Goal: Task Accomplishment & Management: Complete application form

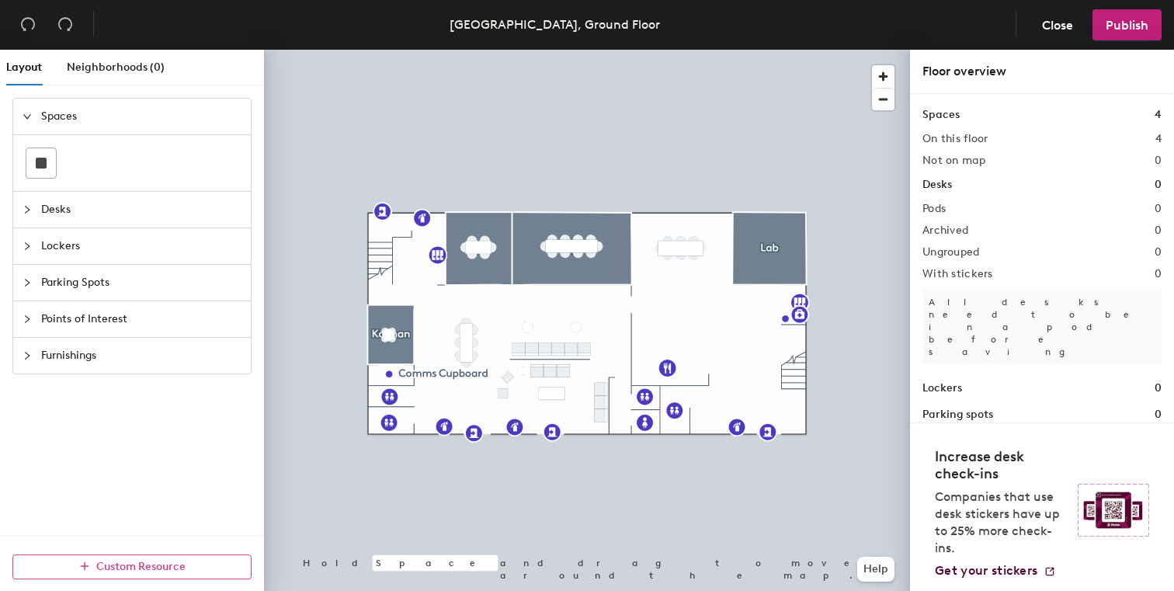
click at [165, 575] on button "Custom Resource" at bounding box center [131, 566] width 239 height 25
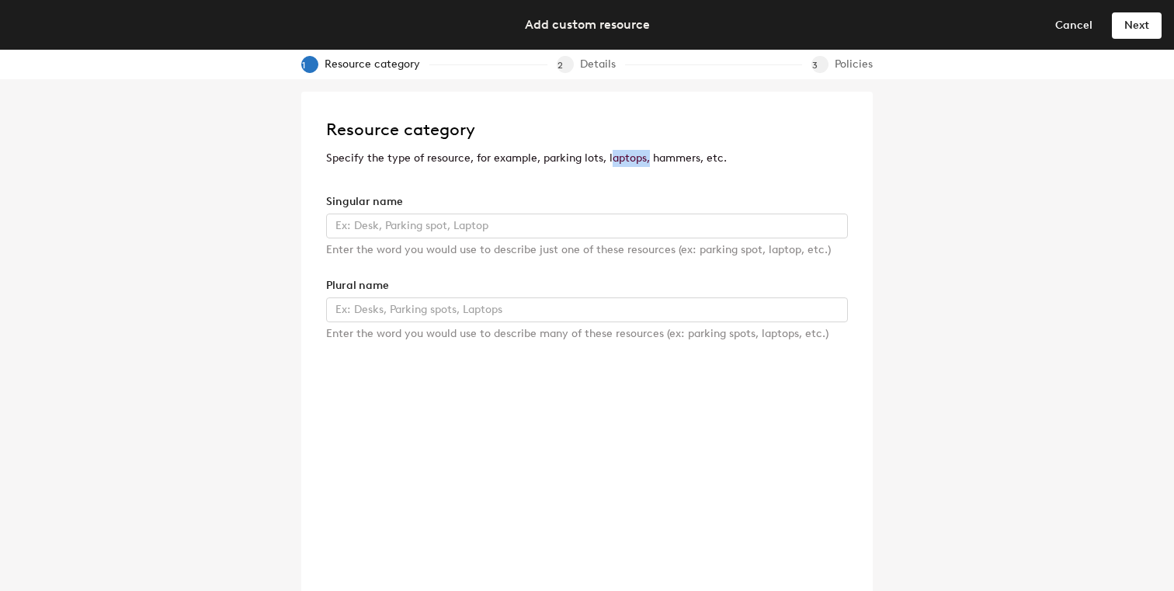
drag, startPoint x: 609, startPoint y: 161, endPoint x: 645, endPoint y: 162, distance: 36.5
click at [645, 162] on p "Specify the type of resource, for example, parking lots, laptops, hammers, etc." at bounding box center [587, 158] width 522 height 17
drag, startPoint x: 656, startPoint y: 159, endPoint x: 678, endPoint y: 158, distance: 21.8
click at [678, 158] on p "Specify the type of resource, for example, parking lots, laptops, hammers, etc." at bounding box center [587, 158] width 522 height 17
click at [443, 175] on div "Resource category Specify the type of resource, for example, parking lots, lapt…" at bounding box center [587, 148] width 522 height 64
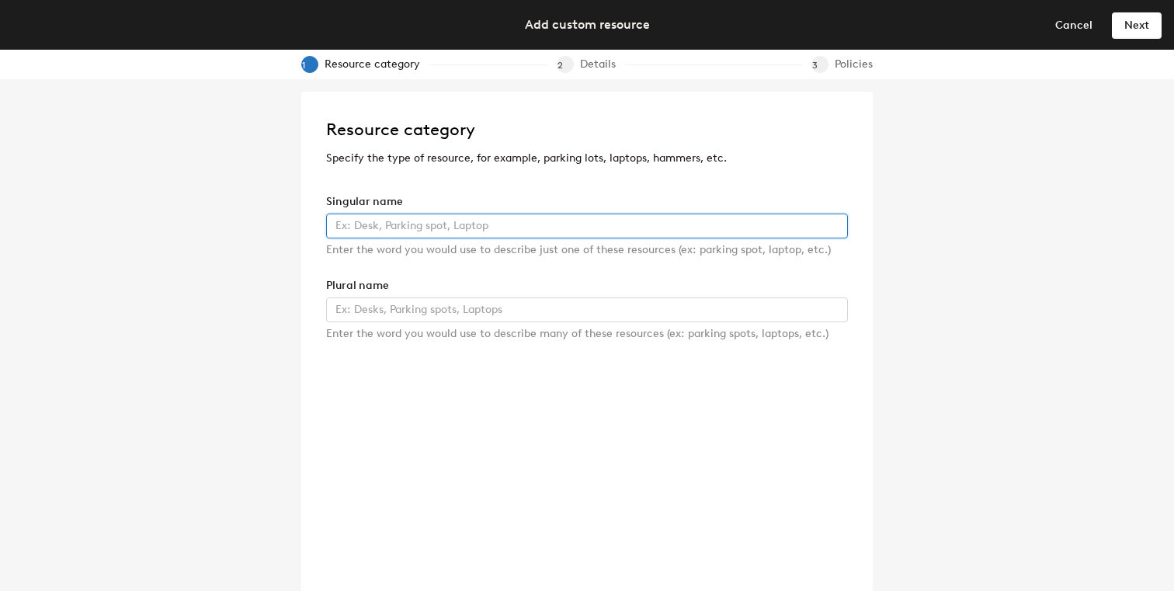
click at [433, 230] on input "text" at bounding box center [587, 226] width 522 height 25
type input "NUC1"
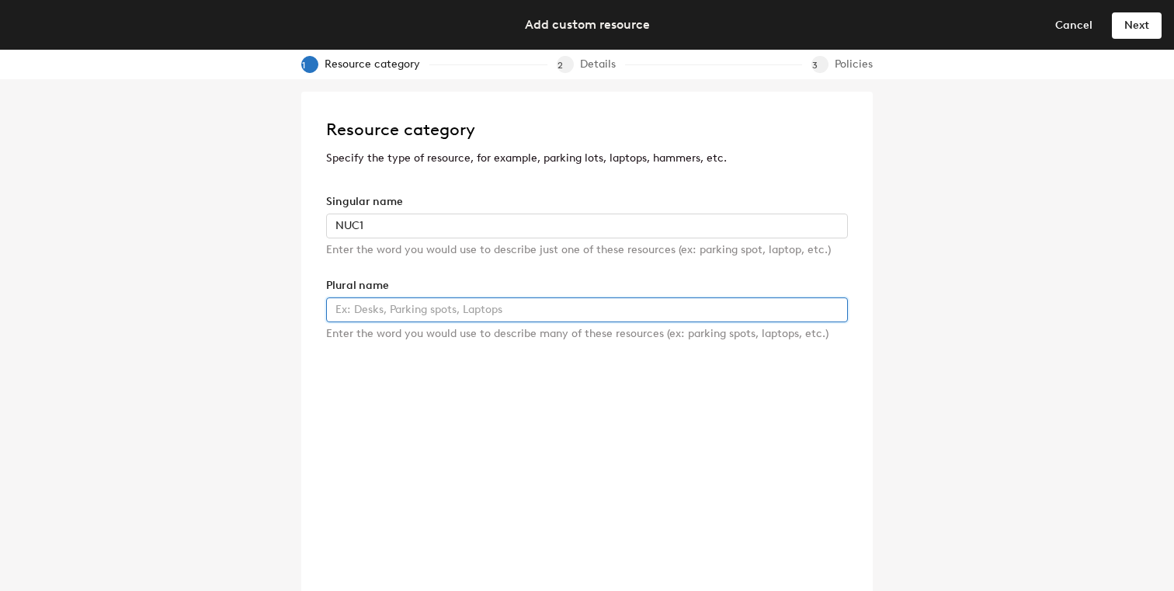
click at [516, 308] on input "text" at bounding box center [587, 309] width 522 height 25
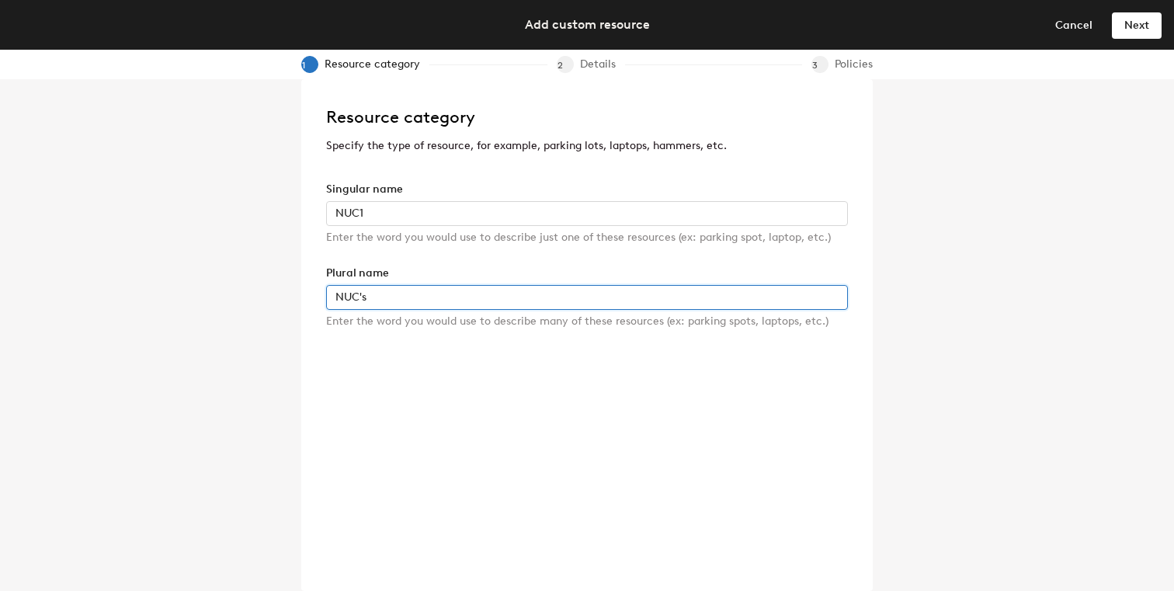
type input "NUC's"
click at [1134, 38] on header "Add custom resource Cancel Next" at bounding box center [587, 25] width 1174 height 50
click at [1135, 30] on span "Next" at bounding box center [1136, 25] width 25 height 13
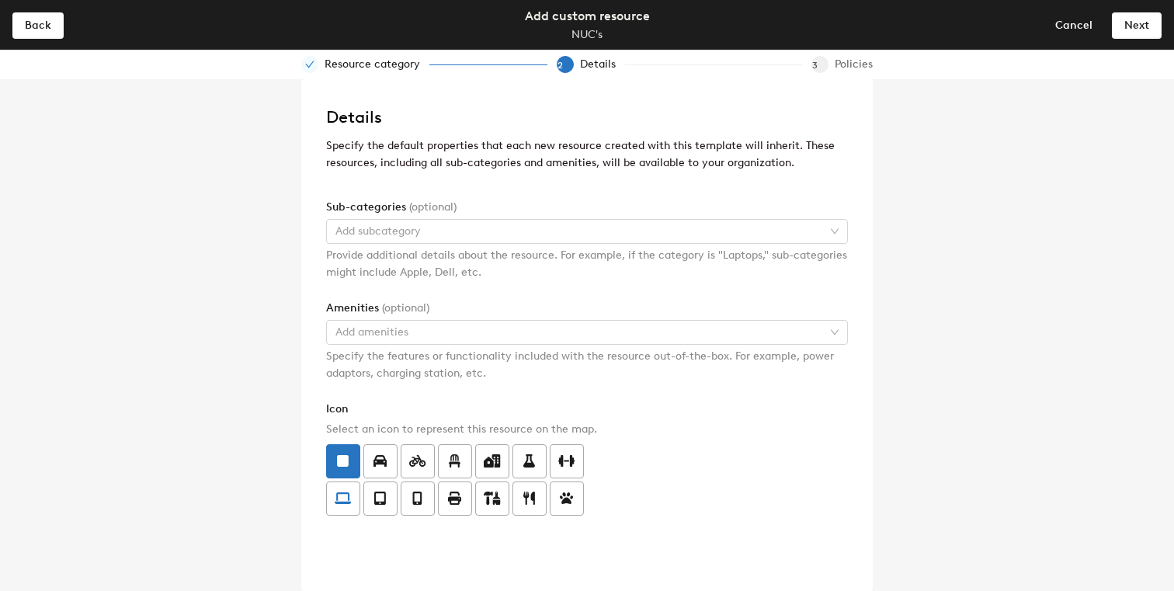
click at [354, 505] on label at bounding box center [343, 498] width 34 height 34
click at [327, 489] on input "radio" at bounding box center [327, 489] width 0 height 0
click at [1130, 29] on span "Next" at bounding box center [1136, 25] width 25 height 13
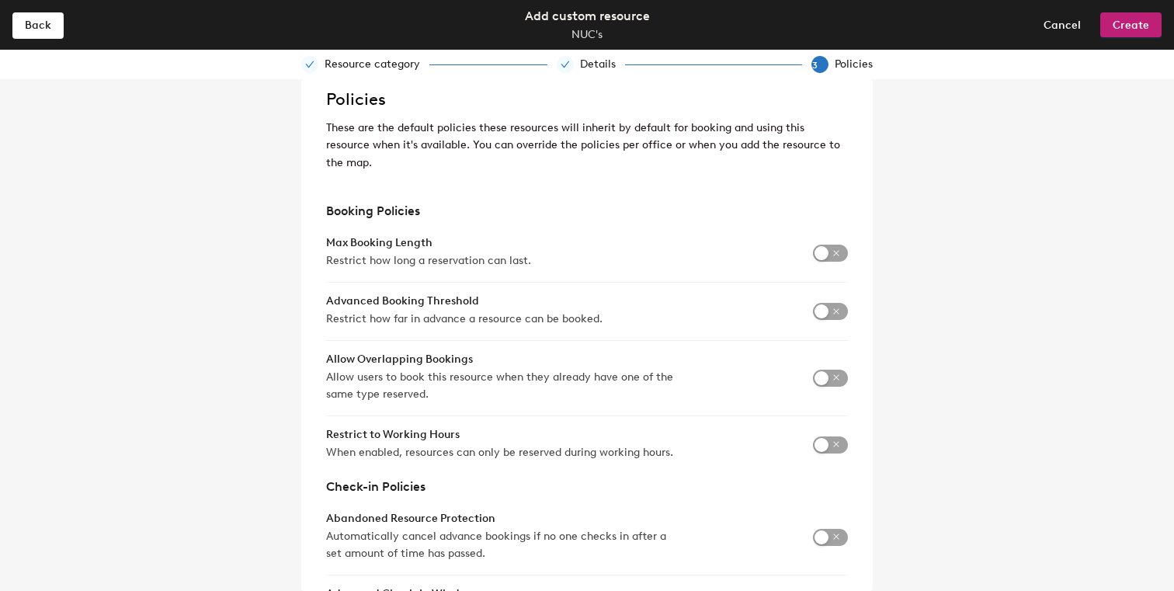
scroll to position [17, 0]
click at [569, 314] on form "Booking Policies Max Booking Length Restrict how long a reservation can last. A…" at bounding box center [587, 412] width 522 height 415
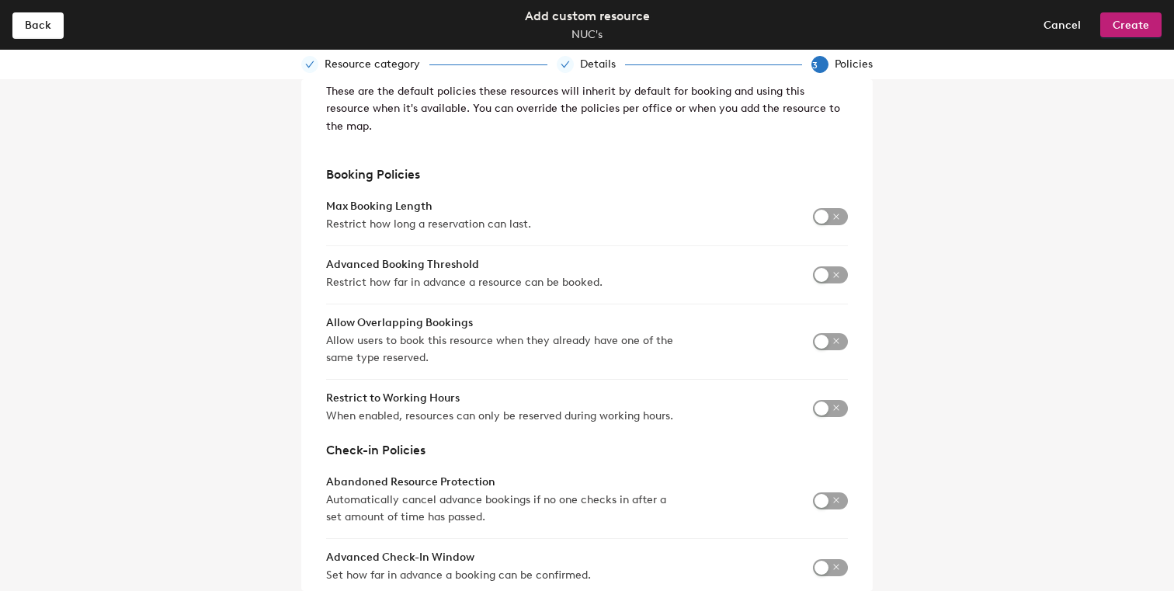
click at [492, 332] on span "Allow users to book this resource when they already have one of the same type r…" at bounding box center [500, 349] width 349 height 34
click at [422, 332] on span "Allow users to book this resource when they already have one of the same type r…" at bounding box center [500, 349] width 349 height 34
click at [908, 175] on div "Policies These are the default policies these resources will inherit by default…" at bounding box center [587, 335] width 1174 height 512
click at [1146, 172] on div "Policies These are the default policies these resources will inherit by default…" at bounding box center [587, 335] width 1174 height 512
click at [731, 293] on form "Booking Policies Max Booking Length Restrict how long a reservation can last. A…" at bounding box center [587, 375] width 522 height 415
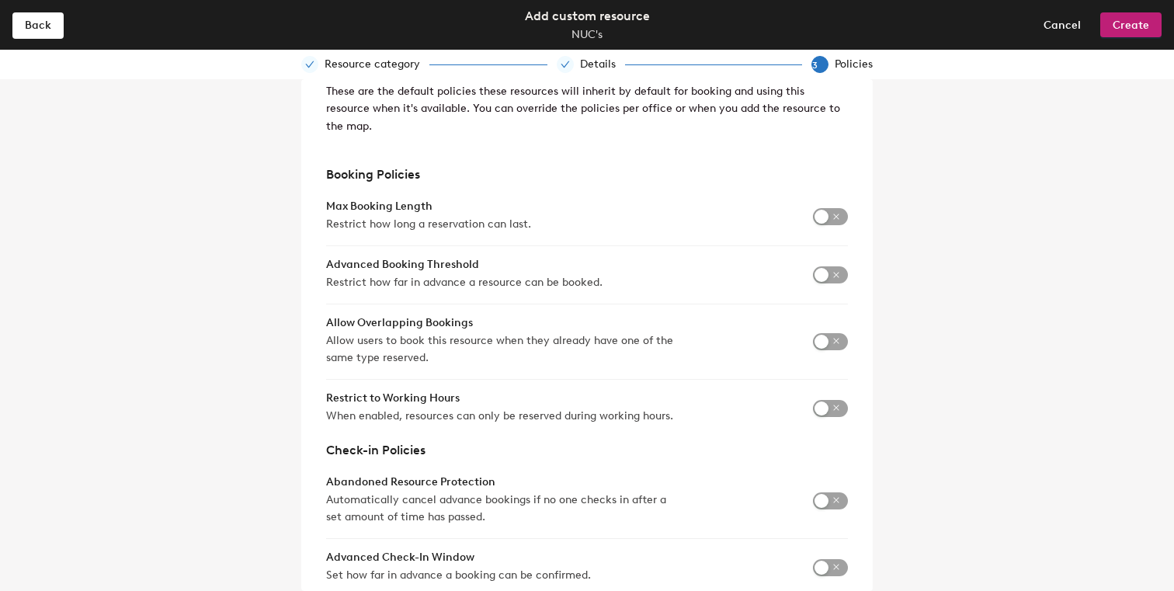
click at [1009, 227] on div "Policies These are the default policies these resources will inherit by default…" at bounding box center [587, 335] width 1174 height 512
click at [389, 408] on span "When enabled, resources can only be reserved during working hours." at bounding box center [499, 416] width 347 height 17
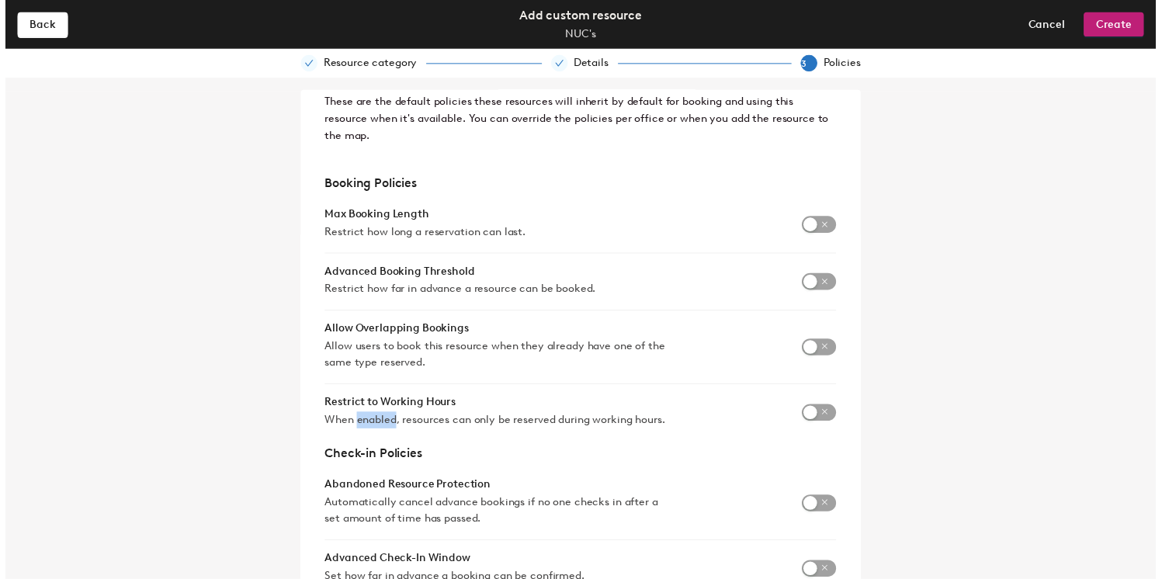
scroll to position [12, 0]
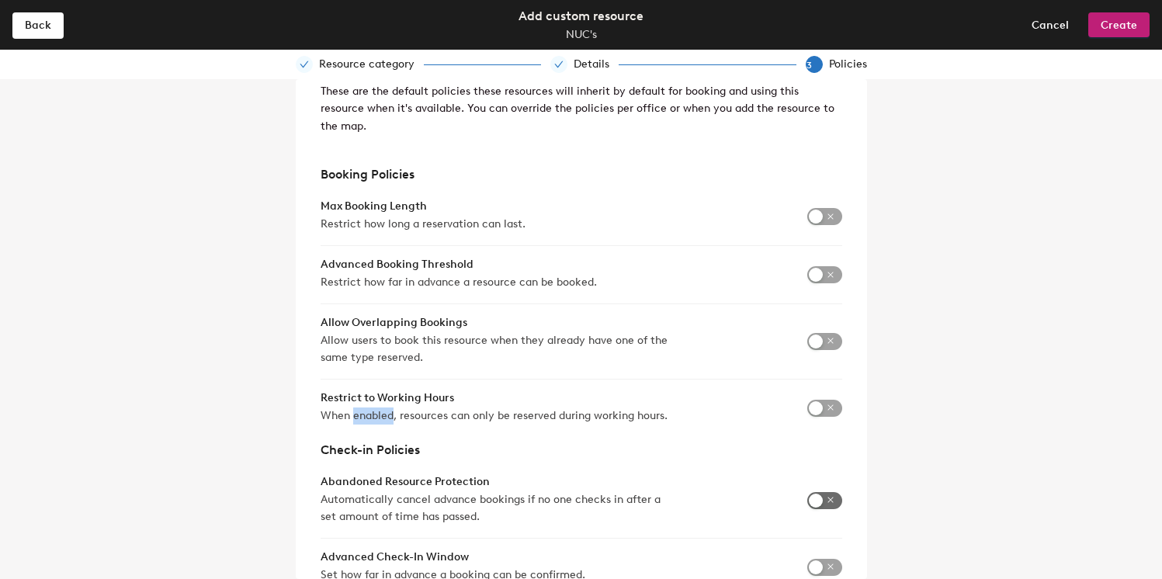
click at [814, 492] on span "button" at bounding box center [824, 500] width 35 height 17
click at [736, 501] on input "2" at bounding box center [733, 512] width 50 height 25
click at [740, 501] on input "1" at bounding box center [733, 512] width 50 height 25
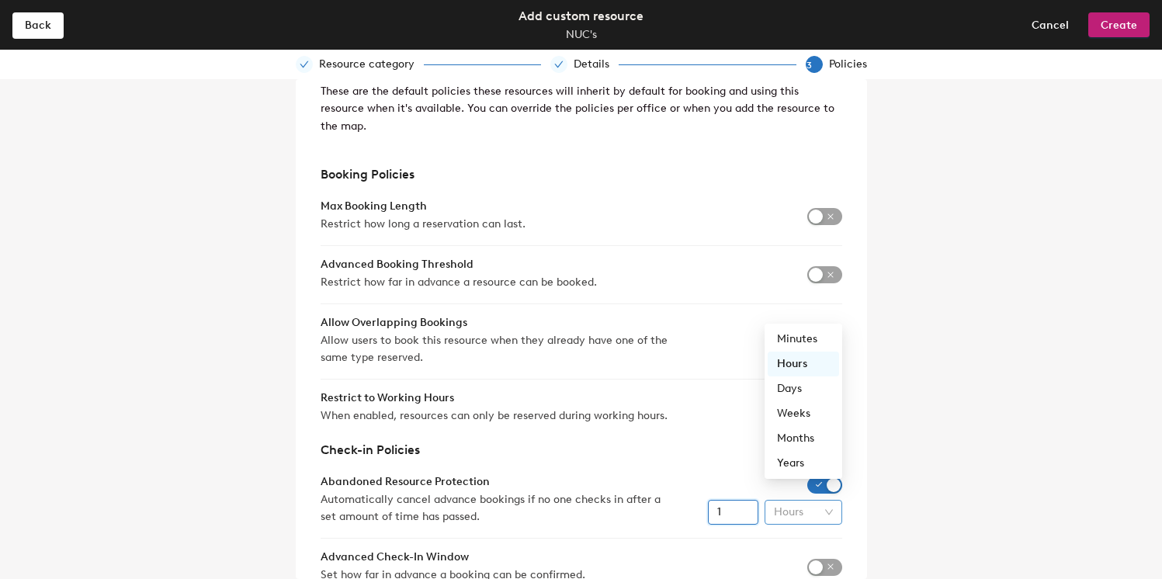
click at [774, 501] on span "Hours" at bounding box center [803, 512] width 59 height 23
click at [706, 416] on form "Booking Policies Max Booking Length Restrict how long a reservation can last. A…" at bounding box center [582, 375] width 522 height 415
click at [745, 500] on input "2" at bounding box center [733, 512] width 50 height 25
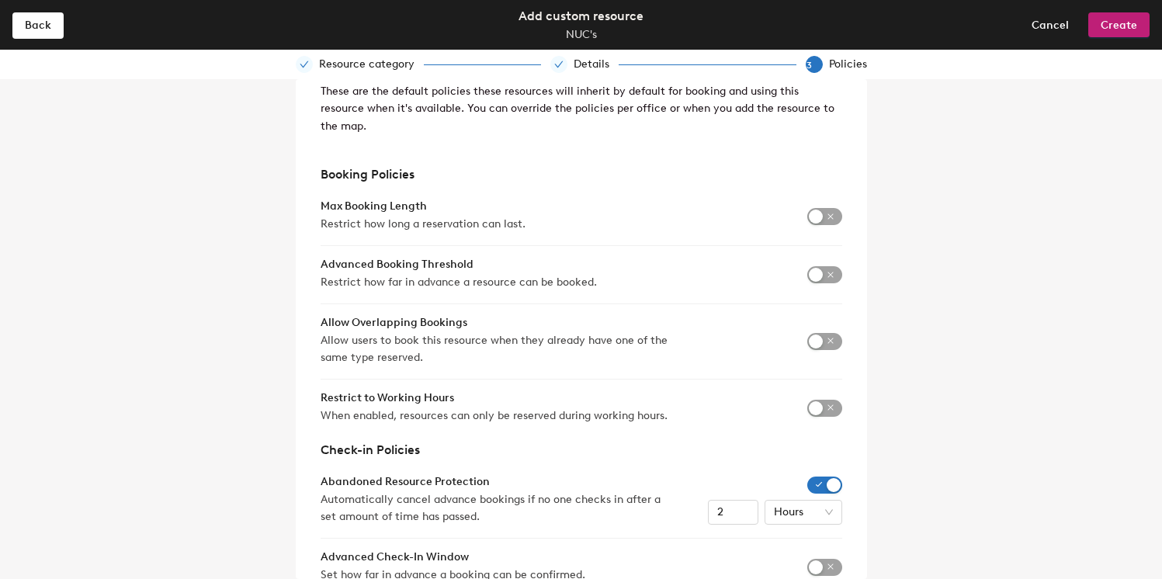
click at [976, 445] on div "Policies These are the default policies these resources will inherit by default…" at bounding box center [581, 329] width 1162 height 500
type input "1"
click at [746, 500] on input "1" at bounding box center [733, 512] width 50 height 25
click at [1010, 543] on div "Policies These are the default policies these resources will inherit by default…" at bounding box center [581, 329] width 1162 height 500
click at [1119, 24] on span "Create" at bounding box center [1119, 25] width 36 height 13
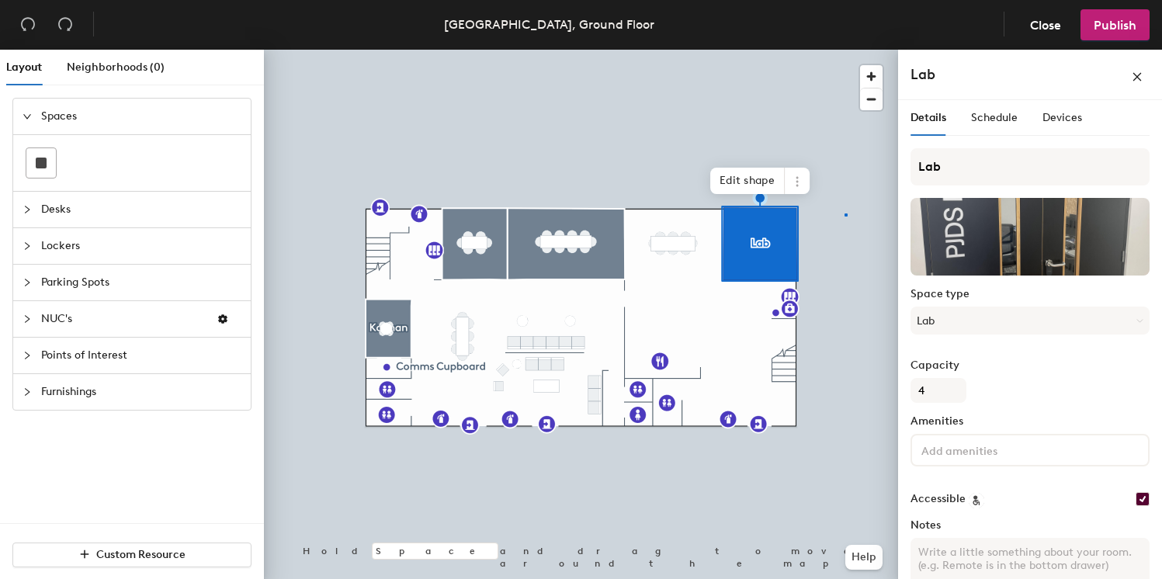
click at [845, 50] on div at bounding box center [581, 50] width 634 height 0
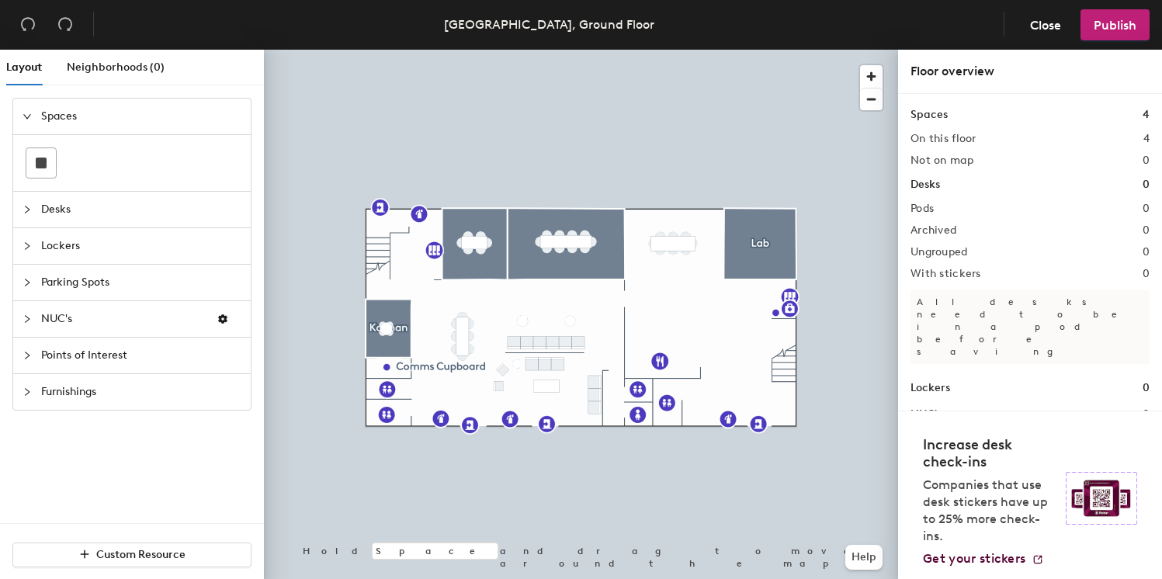
click at [825, 50] on div at bounding box center [581, 50] width 634 height 0
click at [771, 50] on div at bounding box center [581, 50] width 634 height 0
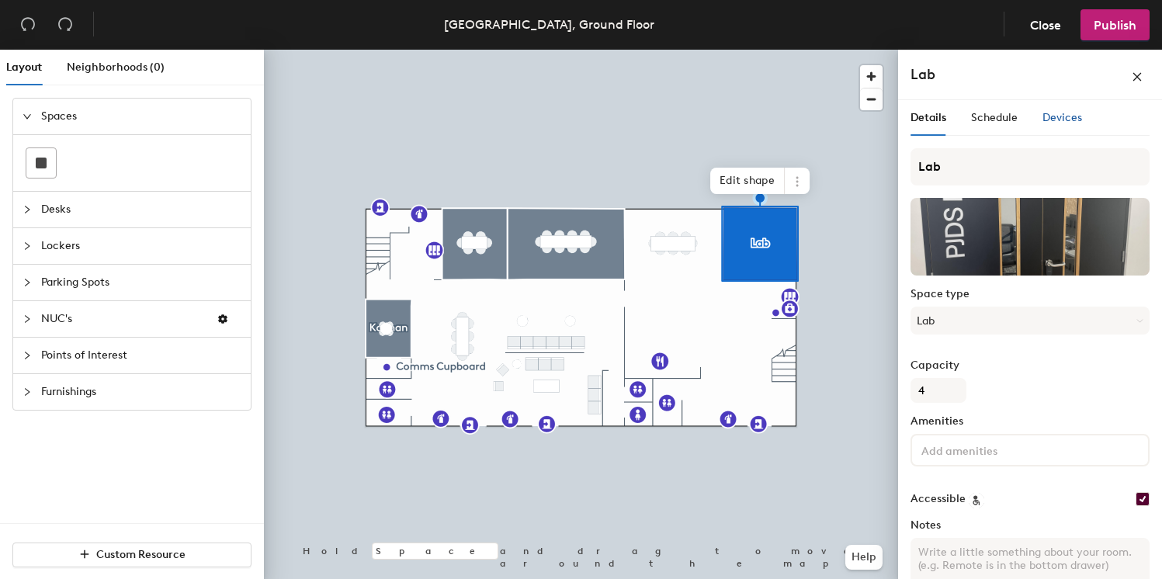
click at [1053, 109] on div "Devices" at bounding box center [1063, 117] width 40 height 17
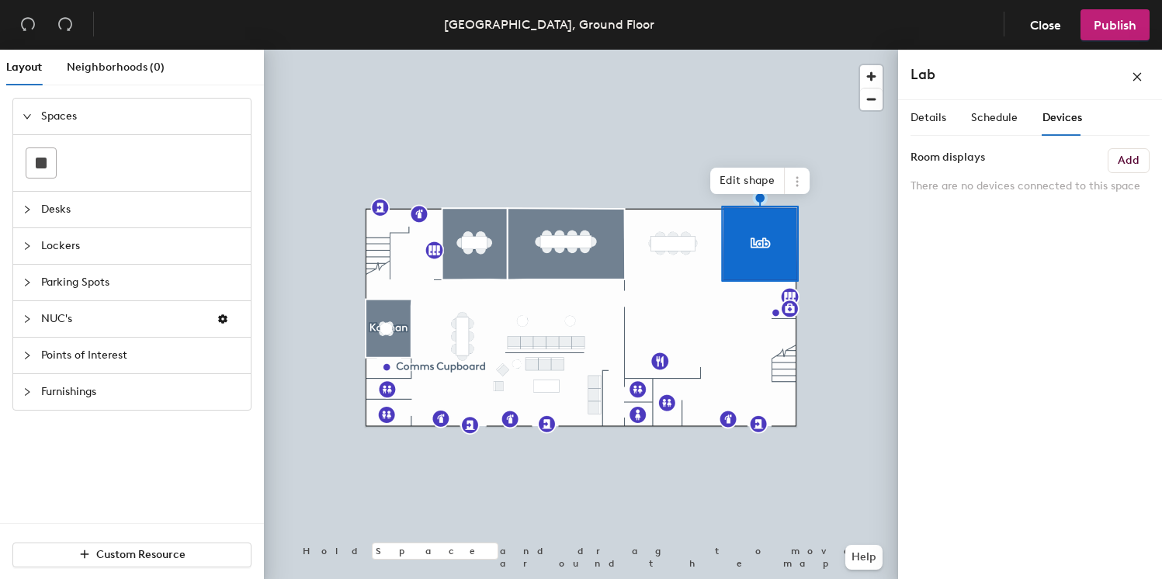
click at [1135, 171] on button "Add" at bounding box center [1129, 160] width 42 height 25
click at [32, 319] on div at bounding box center [32, 319] width 19 height 17
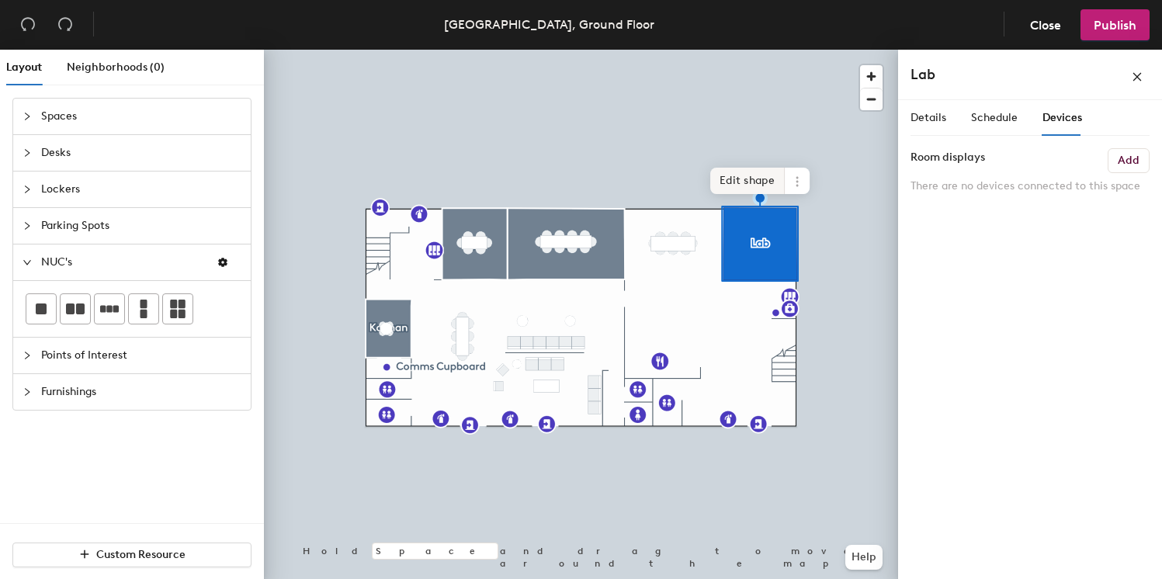
click at [794, 50] on div at bounding box center [581, 50] width 634 height 0
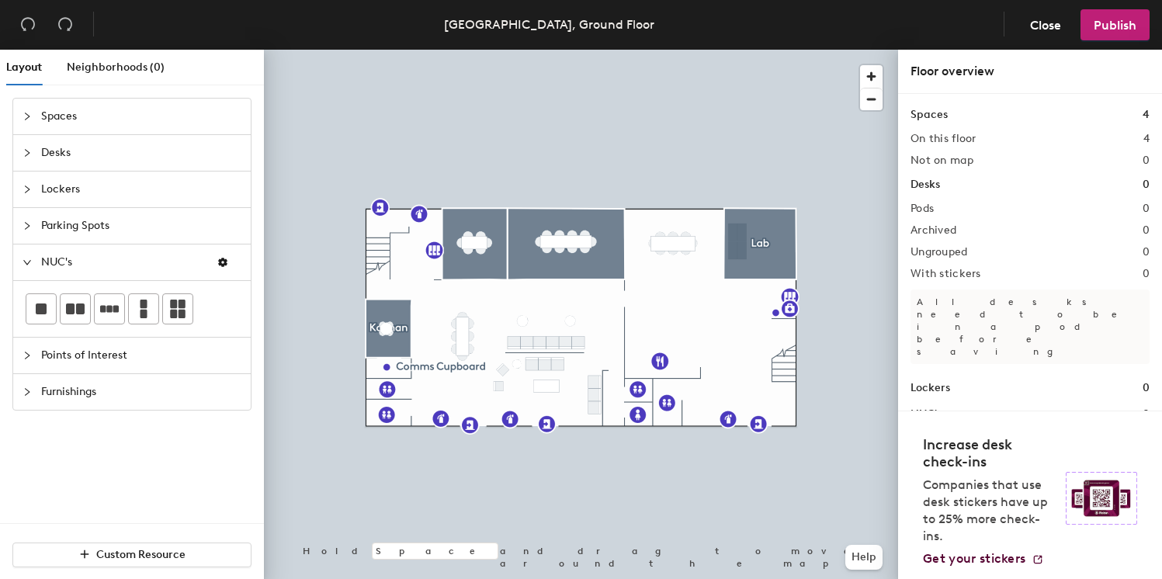
click at [738, 241] on div "Layout Neighborhoods (0) Spaces Desks Lockers Parking Spots NUC's Points of Int…" at bounding box center [581, 318] width 1162 height 536
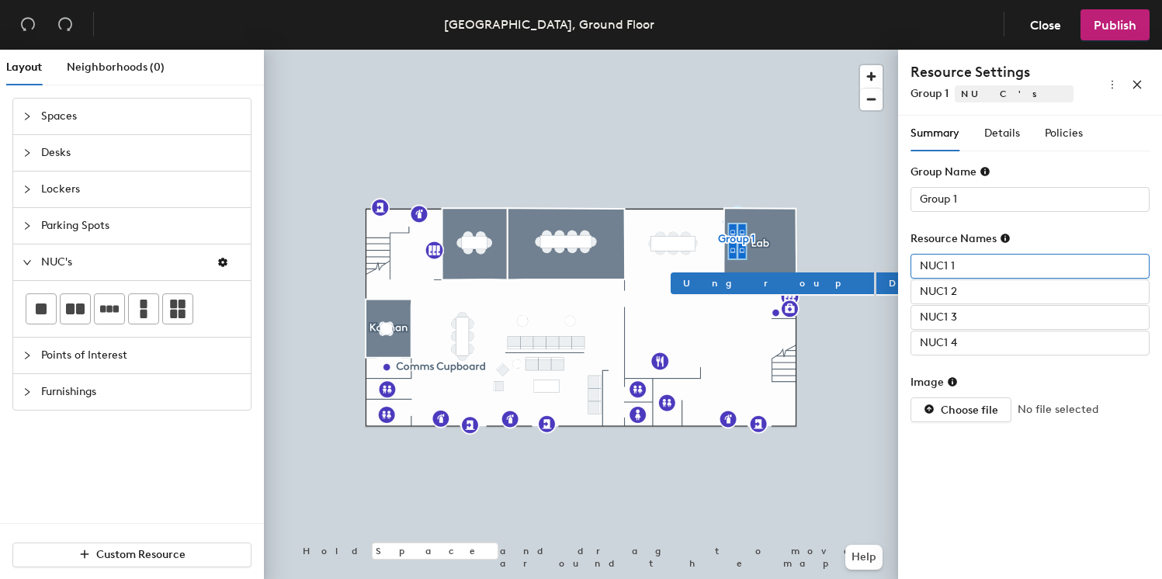
click at [946, 265] on input "NUC1 1" at bounding box center [1030, 266] width 239 height 25
click at [960, 264] on input "NUC1 1" at bounding box center [1030, 266] width 239 height 25
type input "NUC"
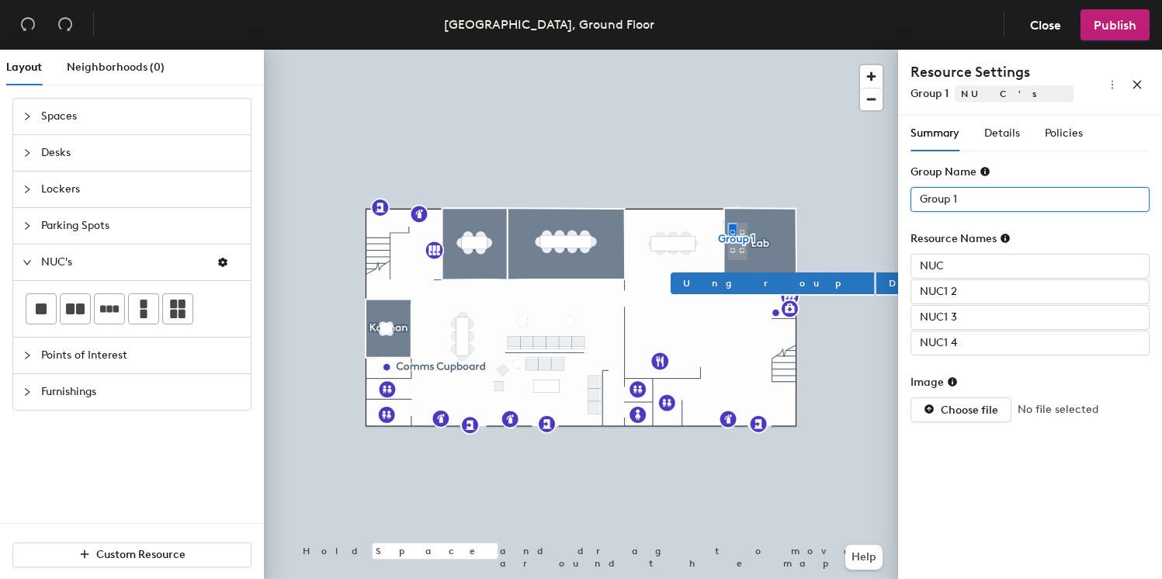
click at [982, 202] on input "Group 1" at bounding box center [1030, 199] width 239 height 25
type input "Testbed1"
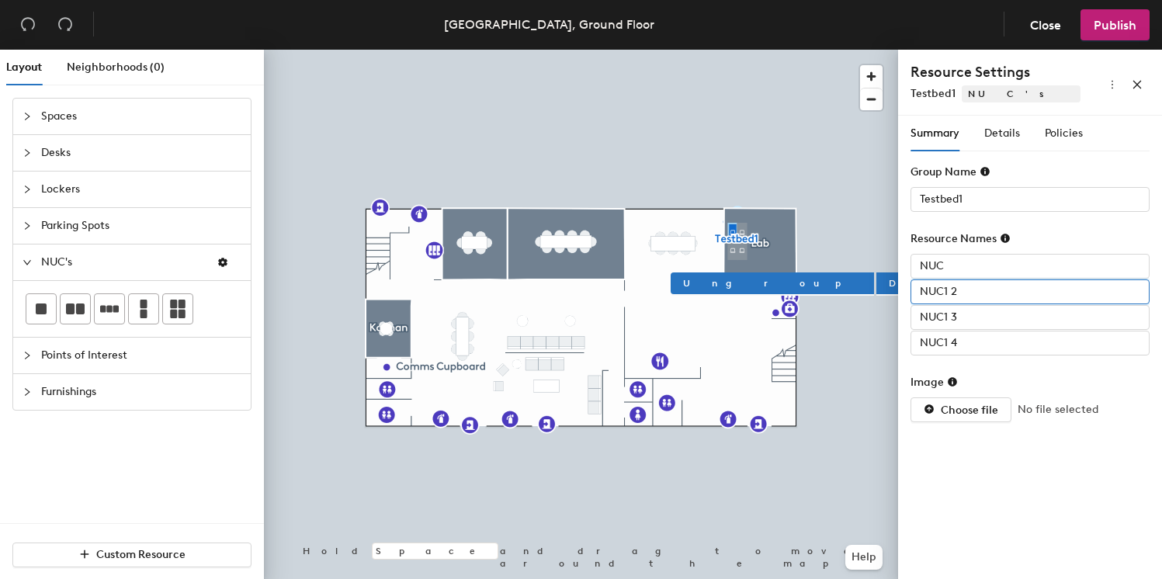
click at [951, 293] on input "NUC1 2" at bounding box center [1030, 291] width 239 height 25
click at [969, 314] on input "NUC1 3" at bounding box center [1030, 317] width 239 height 25
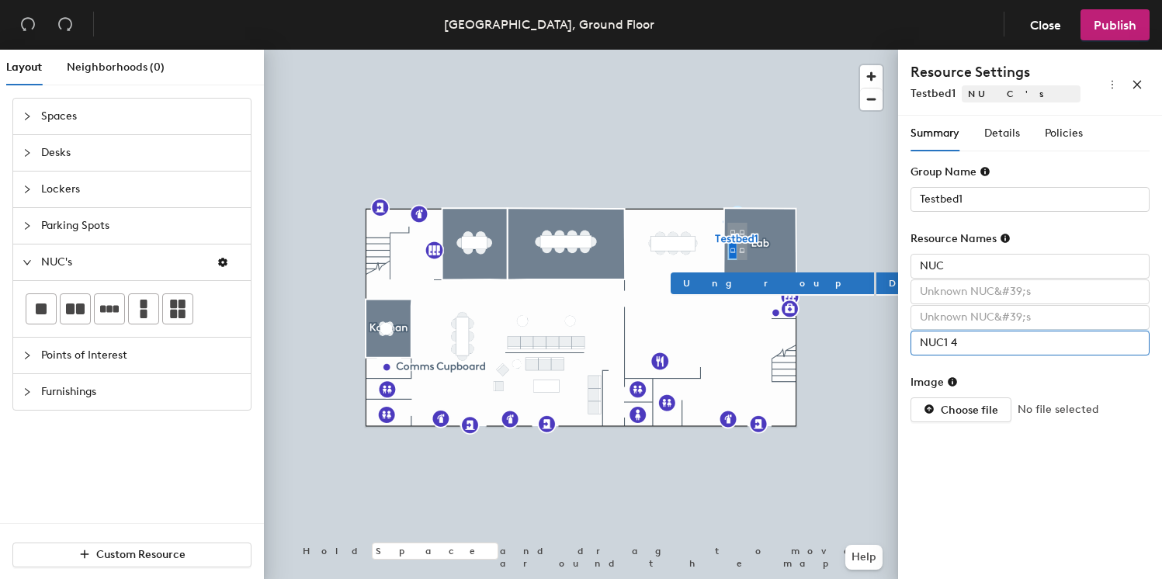
click at [967, 337] on input "NUC1 4" at bounding box center [1030, 343] width 239 height 25
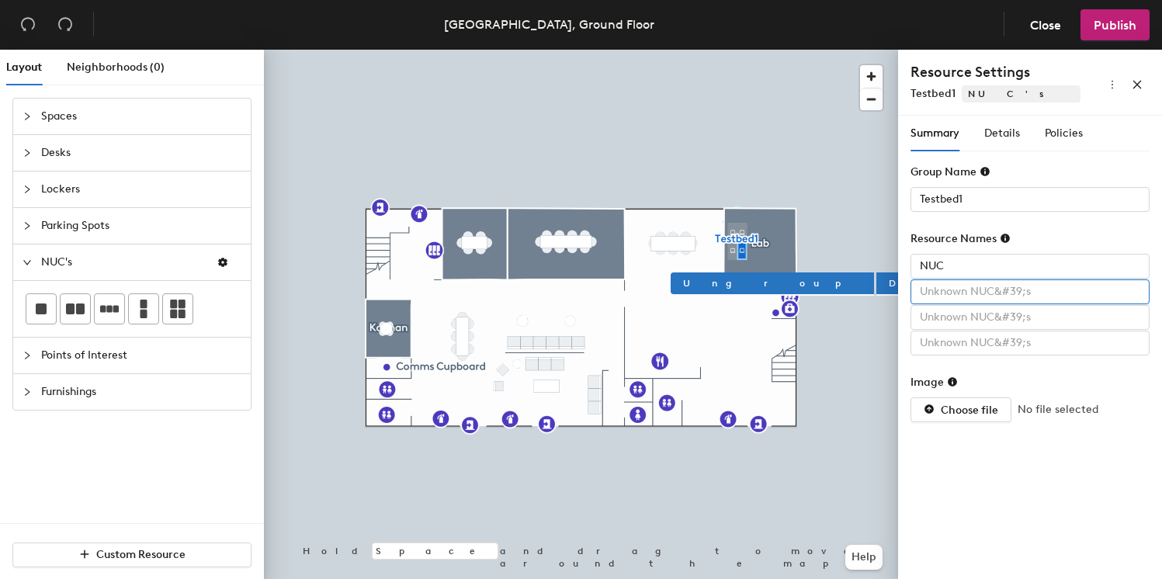
click at [981, 294] on input "text" at bounding box center [1030, 291] width 239 height 25
type input "Labsat"
click at [981, 321] on input "text" at bounding box center [1030, 317] width 239 height 25
type input "Teseo"
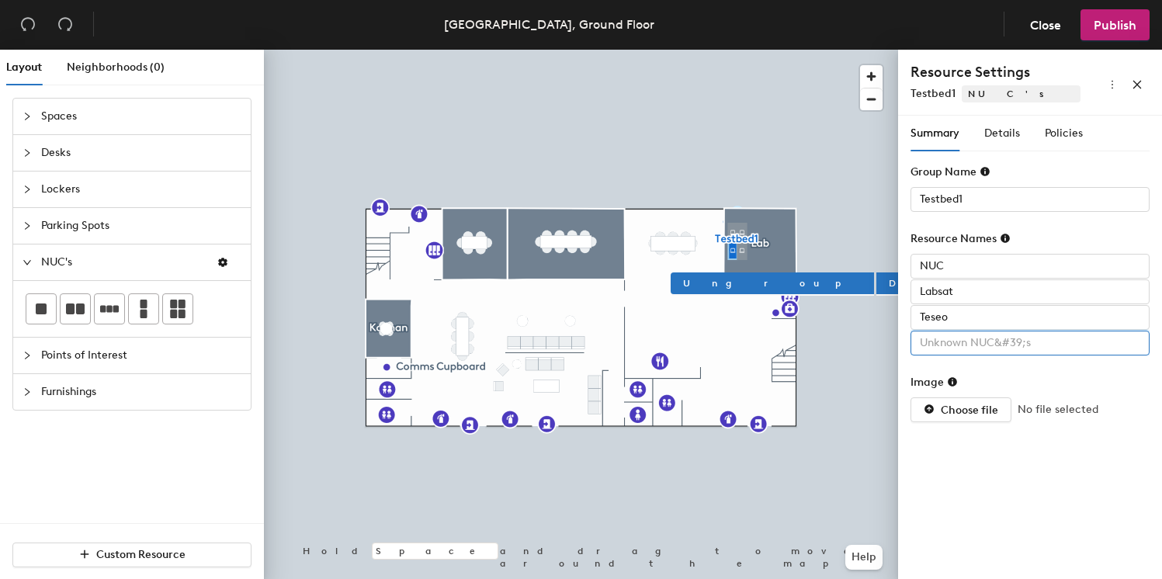
click at [1019, 342] on input "text" at bounding box center [1030, 343] width 239 height 25
type input "EBP"
click at [223, 268] on button "button" at bounding box center [222, 262] width 37 height 25
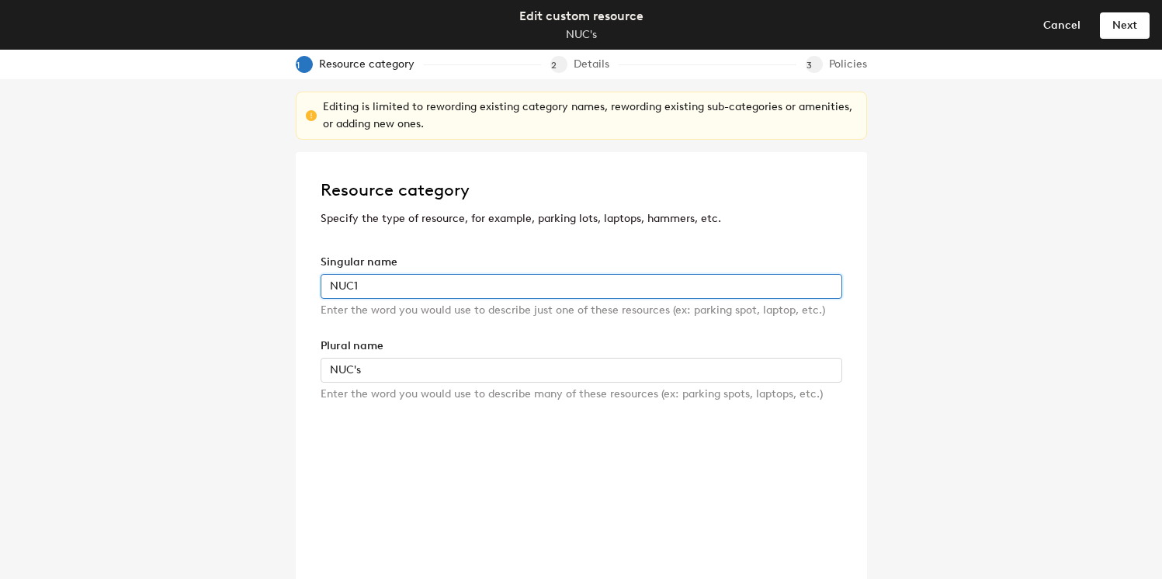
click at [378, 293] on input "NUC1" at bounding box center [582, 286] width 522 height 25
type input "NUC"
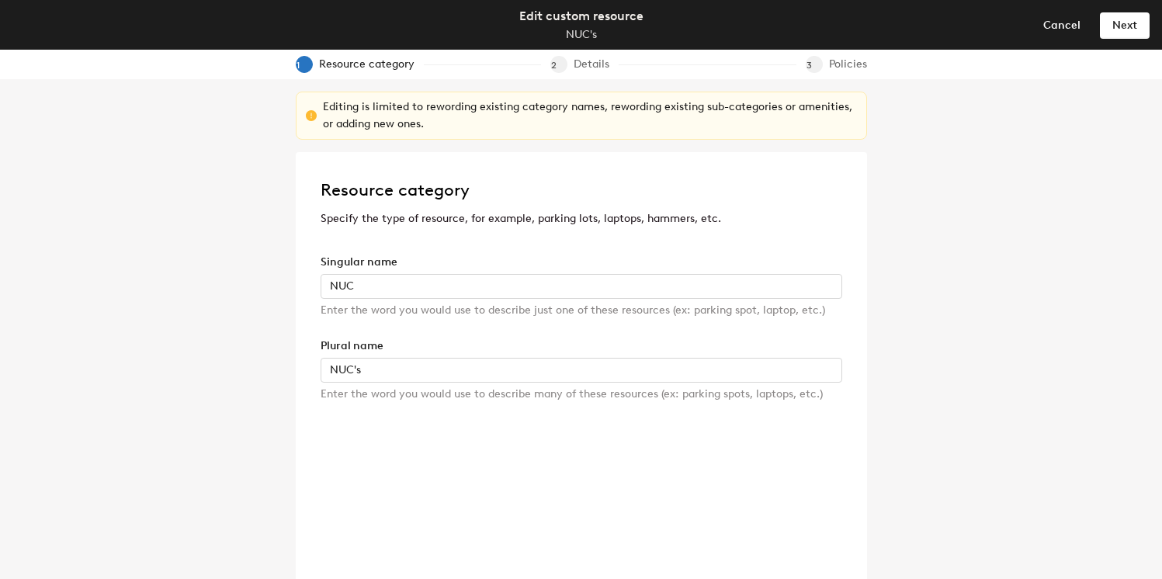
click at [168, 283] on div "Editing is limited to rewording existing category names, rewording existing sub…" at bounding box center [581, 329] width 1162 height 500
